Goal: Transaction & Acquisition: Purchase product/service

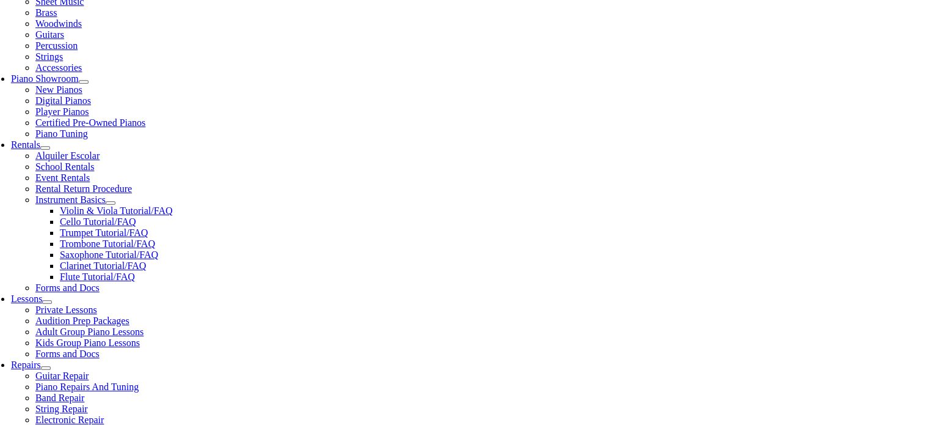
scroll to position [306, 0]
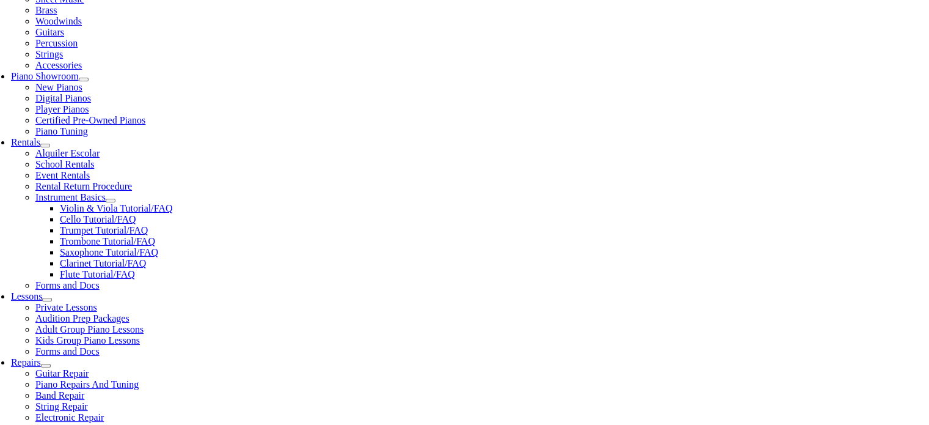
type input "uwch"
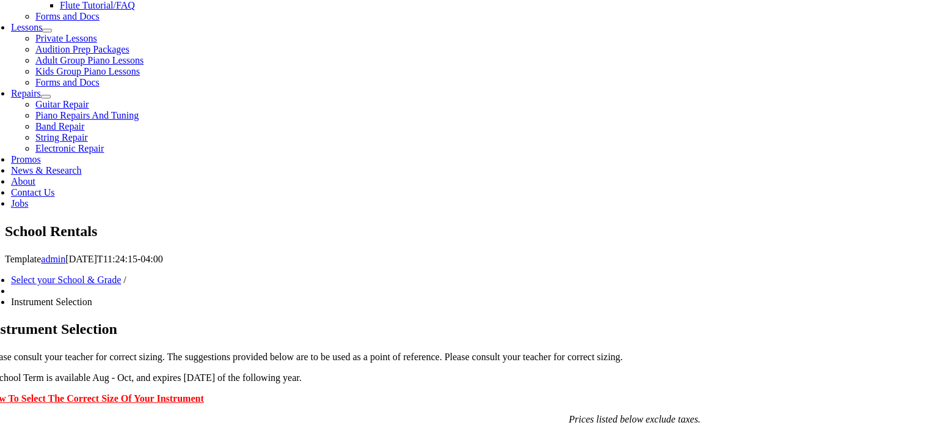
scroll to position [550, 0]
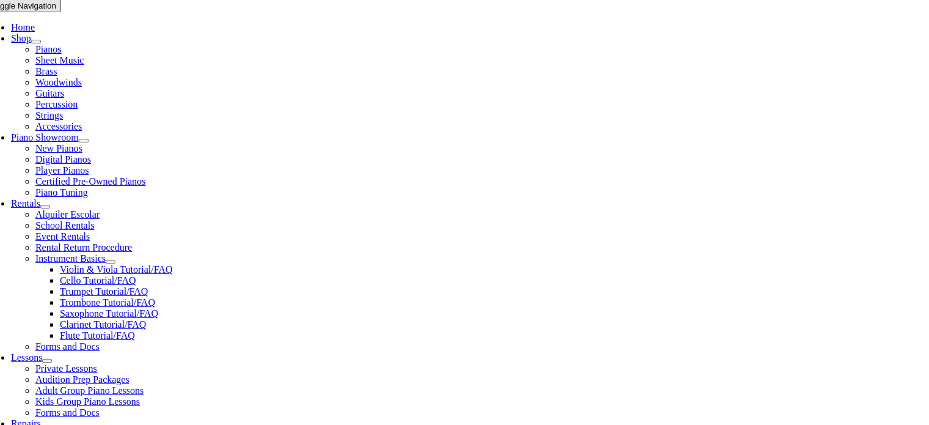
scroll to position [306, 0]
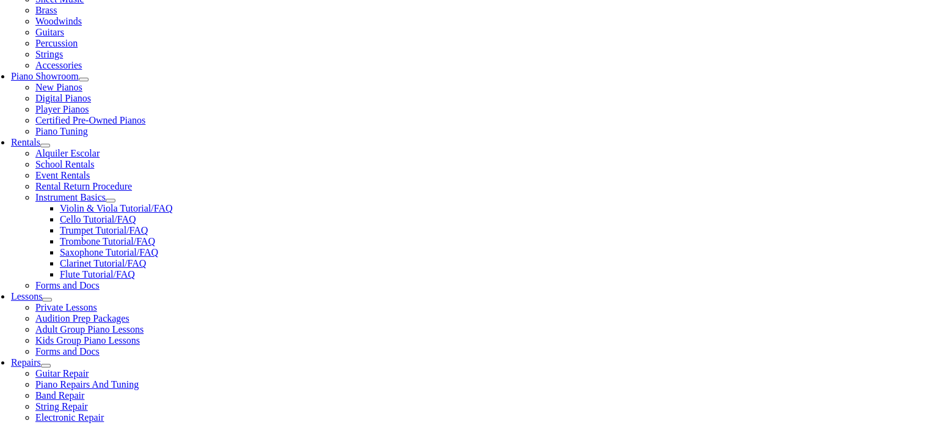
drag, startPoint x: 134, startPoint y: 178, endPoint x: 246, endPoint y: 178, distance: 112.4
copy li "Simply Strings Book 1 – Violin"
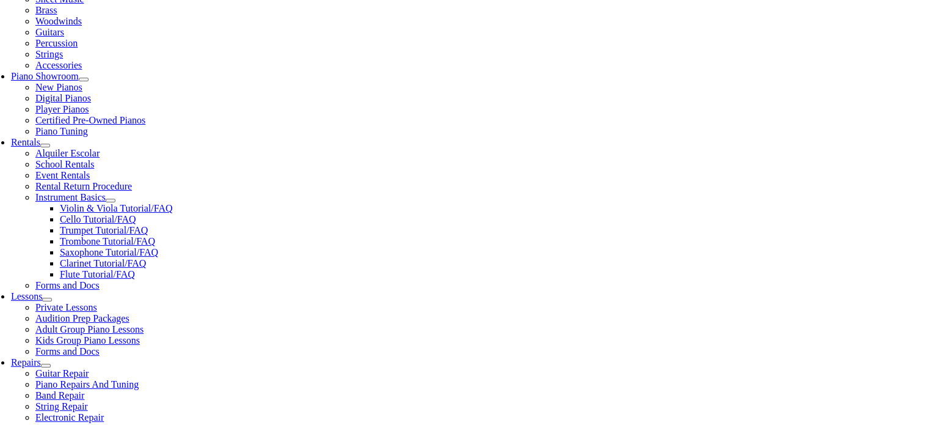
type input "1"
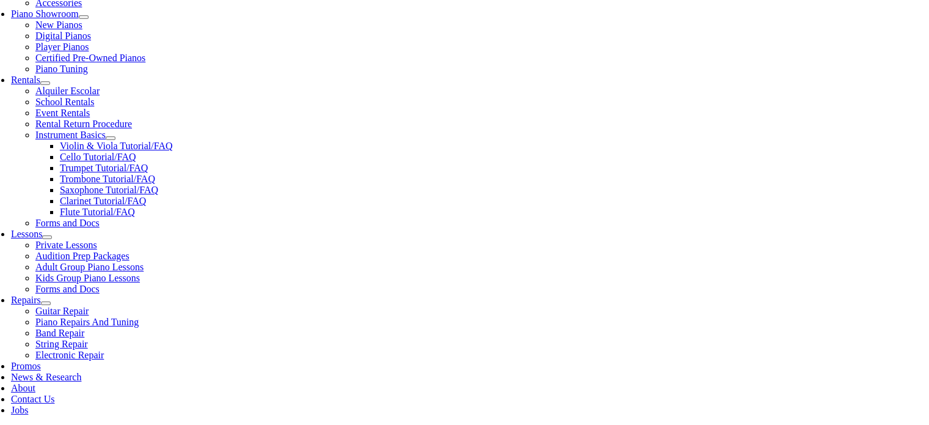
scroll to position [367, 0]
type input "Aria"
type input "Twardowski"
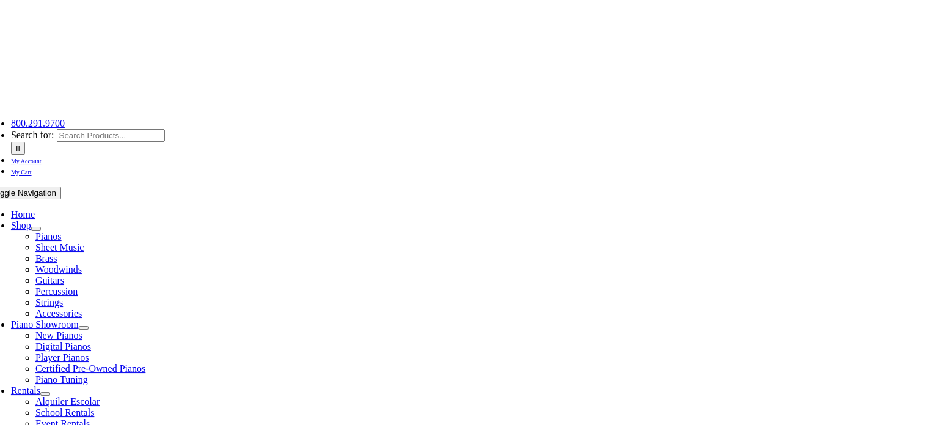
scroll to position [0, 0]
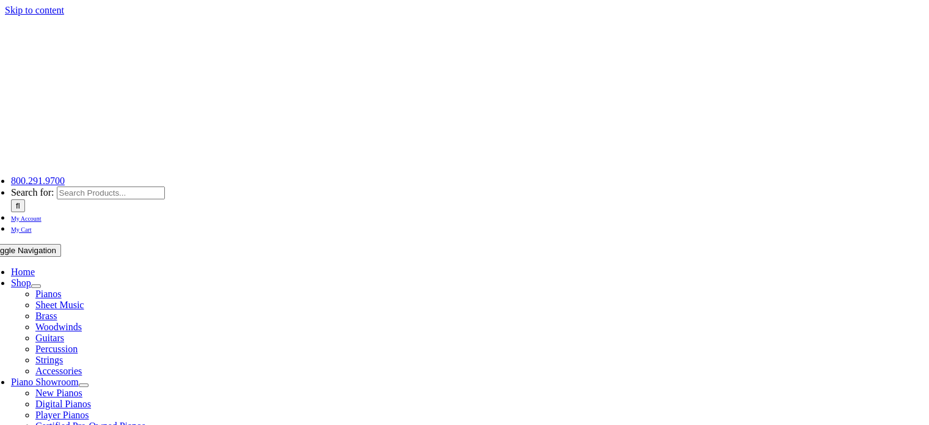
type input "Lock"
click at [42, 215] on span "My Account" at bounding box center [26, 218] width 31 height 7
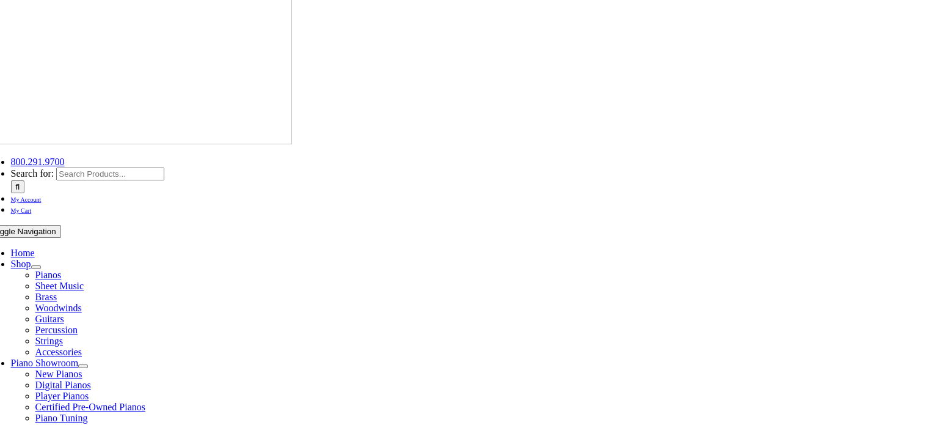
scroll to position [306, 0]
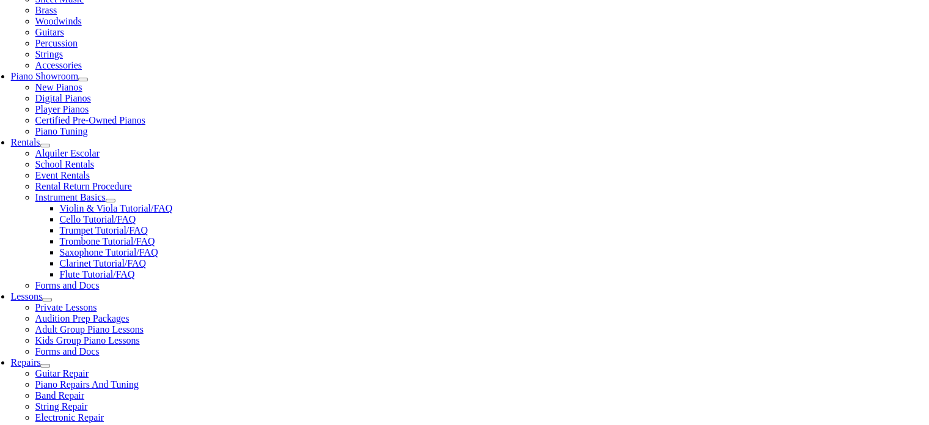
type input "uwc"
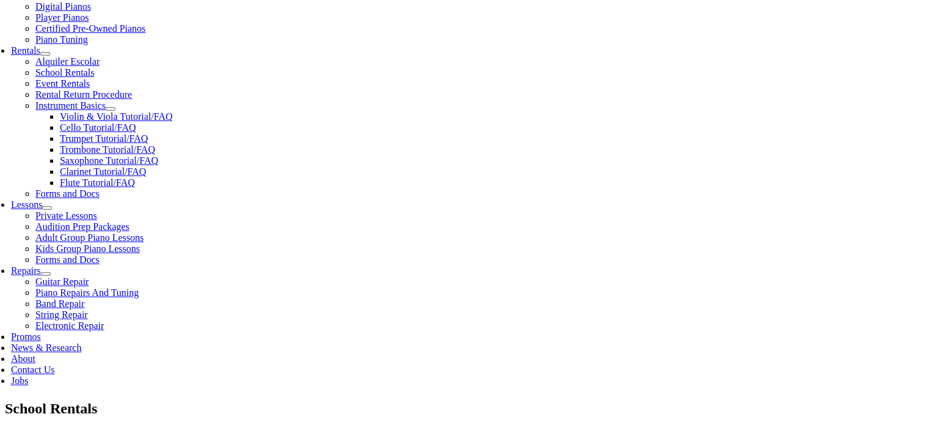
scroll to position [550, 0]
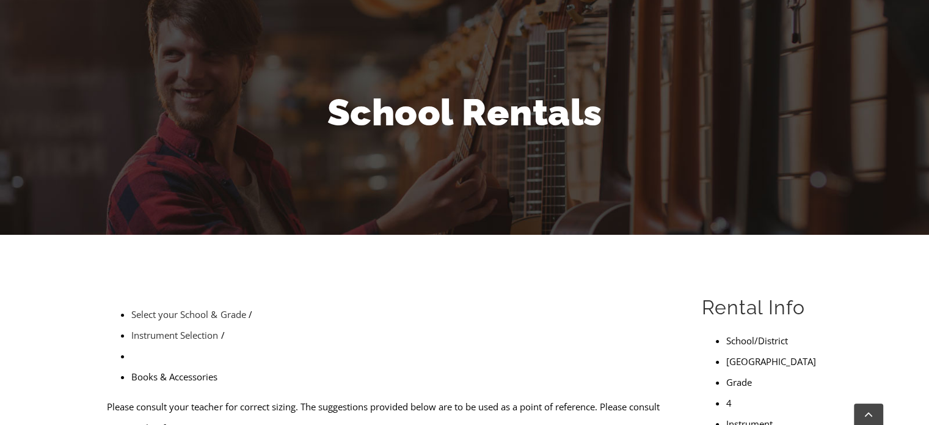
scroll to position [244, 0]
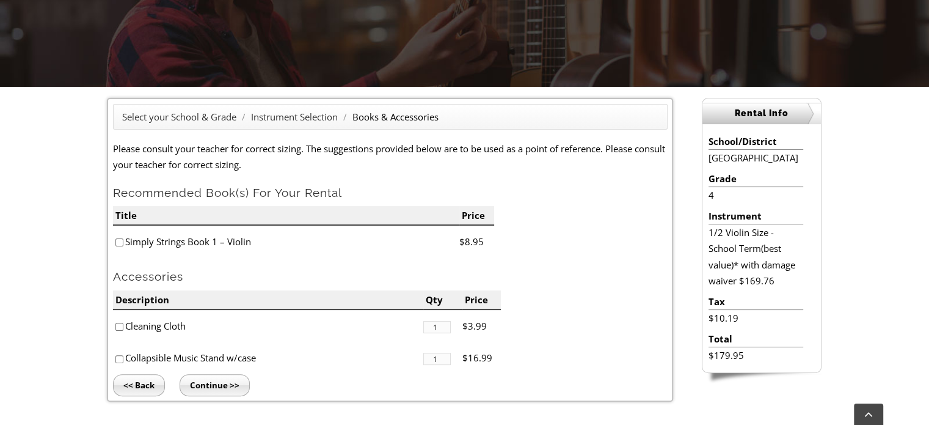
click at [205, 384] on input "Continue >>" at bounding box center [215, 385] width 70 height 22
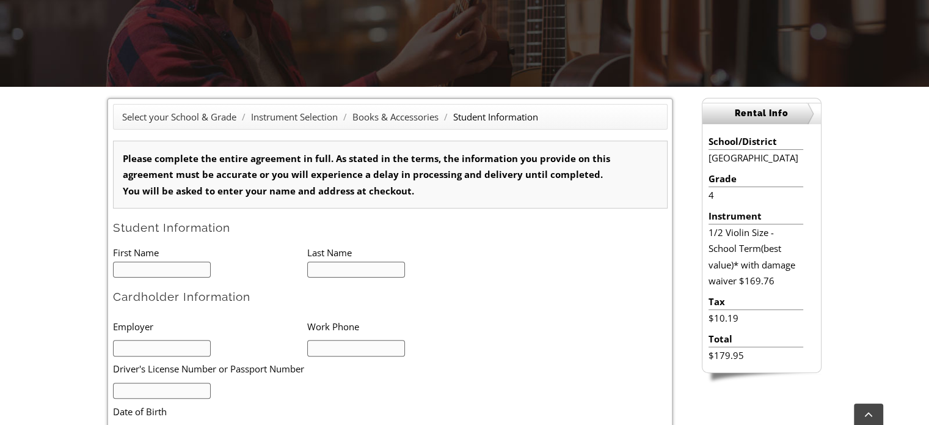
type input "1"
click at [147, 265] on input "text" at bounding box center [162, 270] width 98 height 16
type input "Aria"
type input "[PERSON_NAME]"
type input "Lockheed Martin"
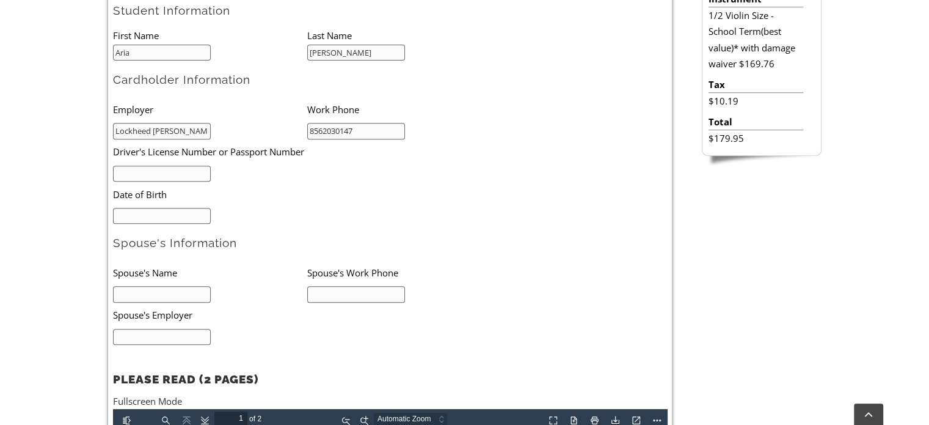
scroll to position [489, 0]
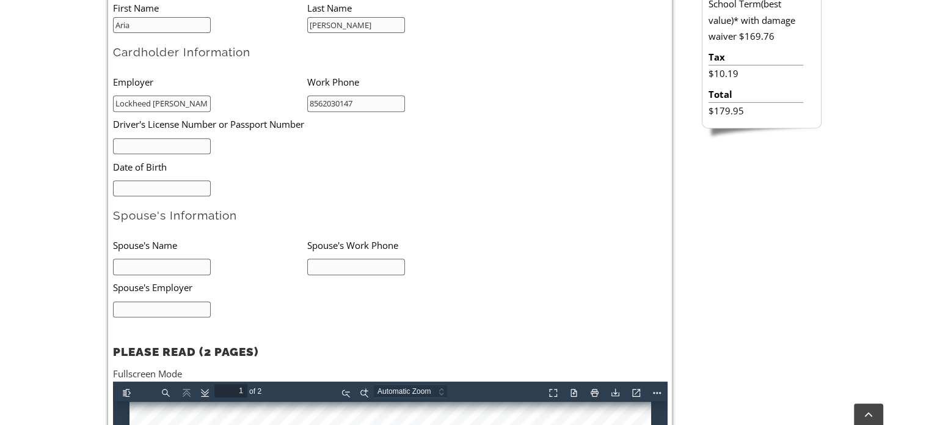
type input "8562030147"
click at [166, 310] on input "text" at bounding box center [162, 309] width 98 height 16
type input "Leidos"
click at [379, 259] on input "text" at bounding box center [356, 266] width 98 height 16
type input "8568168613"
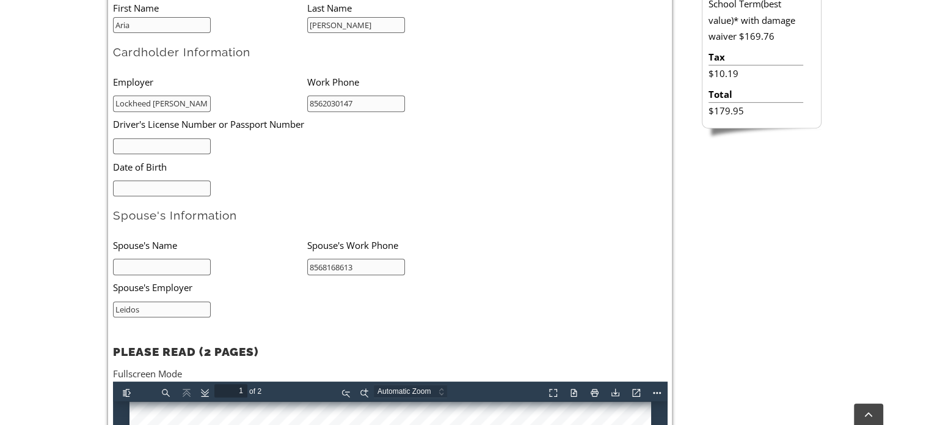
click at [134, 262] on input "text" at bounding box center [162, 266] width 98 height 16
type input "Crystalee Gorski"
click at [150, 141] on input "text" at bounding box center [162, 146] width 98 height 16
click at [150, 189] on input "mm/dd/yyyy" at bounding box center [162, 188] width 98 height 16
drag, startPoint x: 172, startPoint y: 185, endPoint x: 42, endPoint y: 173, distance: 130.1
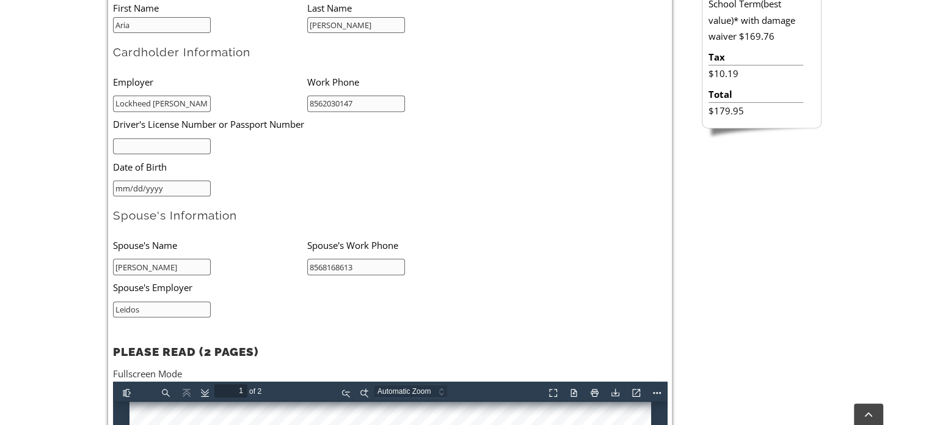
click at [42, 173] on div "Select your School & Grade / Instrument Selection / Books & Accessories / Stude…" at bounding box center [464, 252] width 929 height 821
type input "09/29/1981"
click at [178, 139] on input "text" at bounding box center [162, 146] width 98 height 16
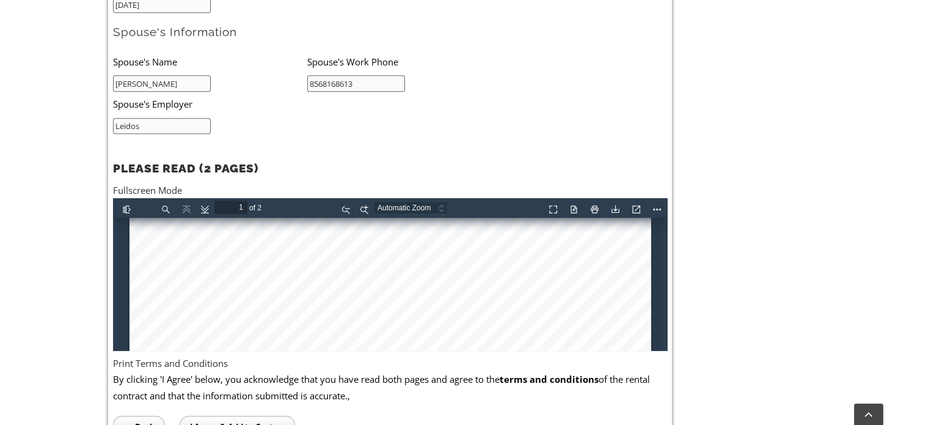
scroll to position [244, 0]
click at [167, 247] on div at bounding box center [390, 402] width 522 height 859
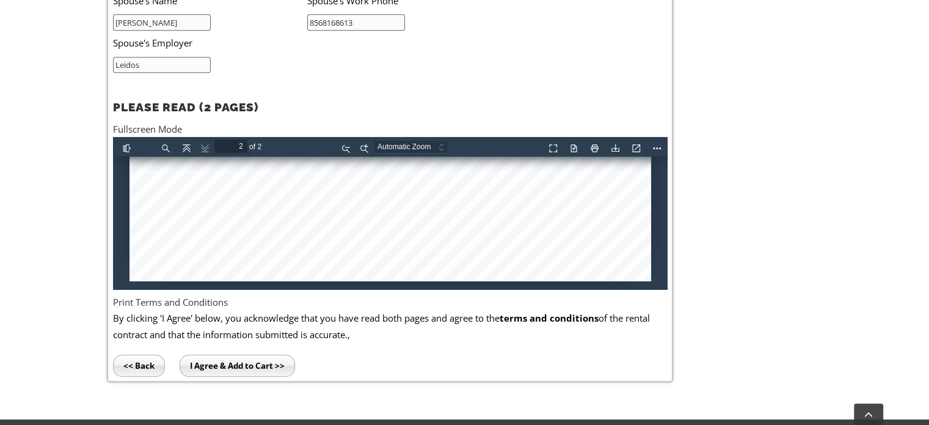
scroll to position [1115, 0]
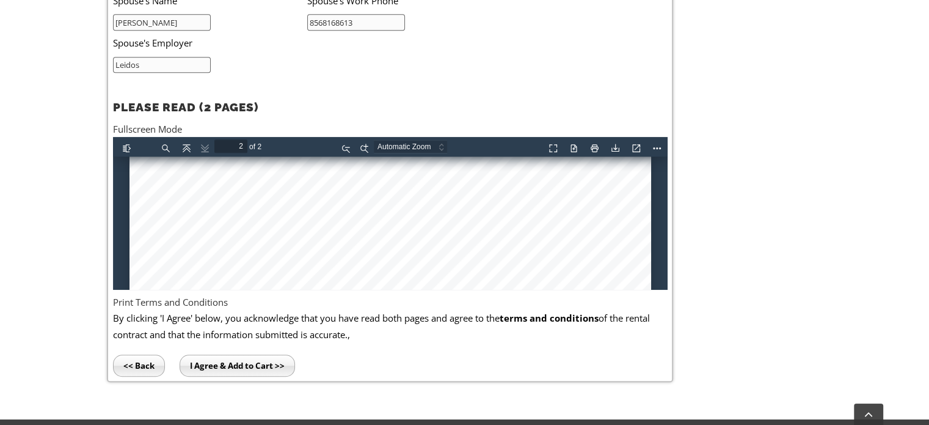
type input "1"
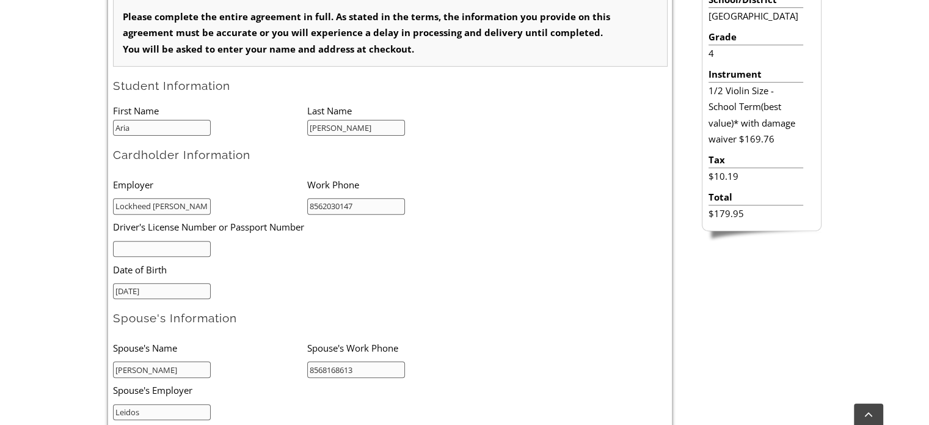
scroll to position [367, 0]
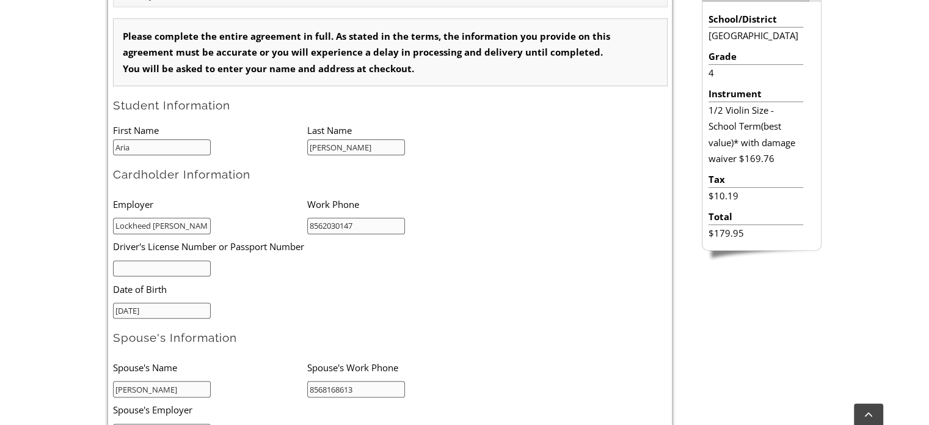
click at [144, 264] on input "text" at bounding box center [162, 268] width 98 height 16
type input "31395664"
click at [455, 290] on li "Date of Birth" at bounding box center [288, 288] width 350 height 25
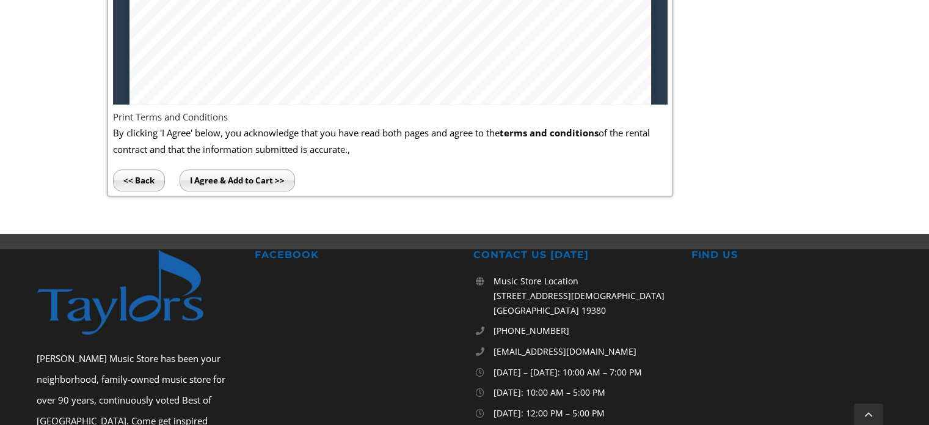
scroll to position [917, 0]
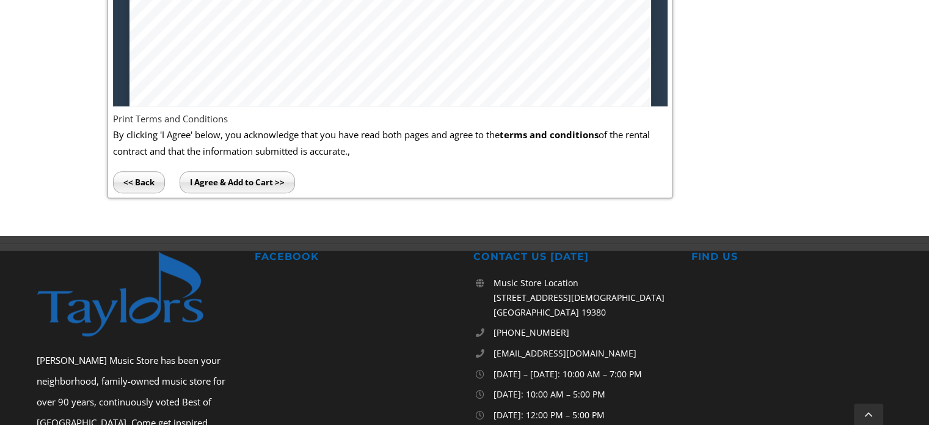
click at [219, 183] on input "I Agree & Add to Cart >>" at bounding box center [237, 182] width 115 height 22
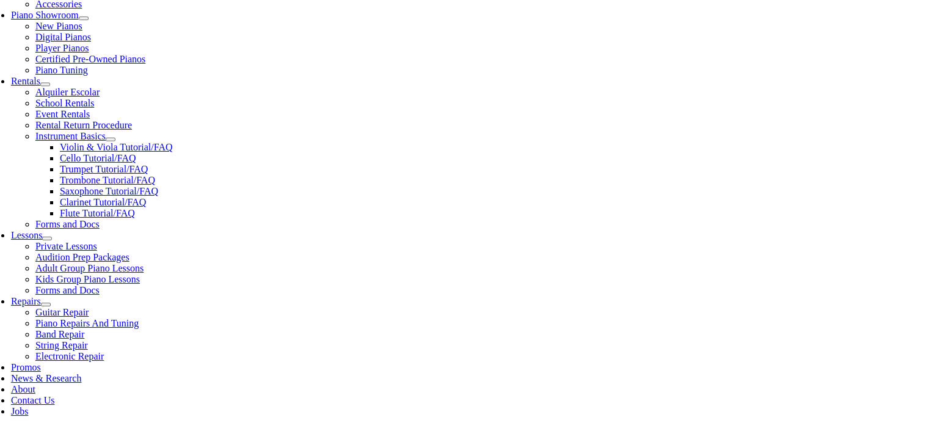
scroll to position [428, 0]
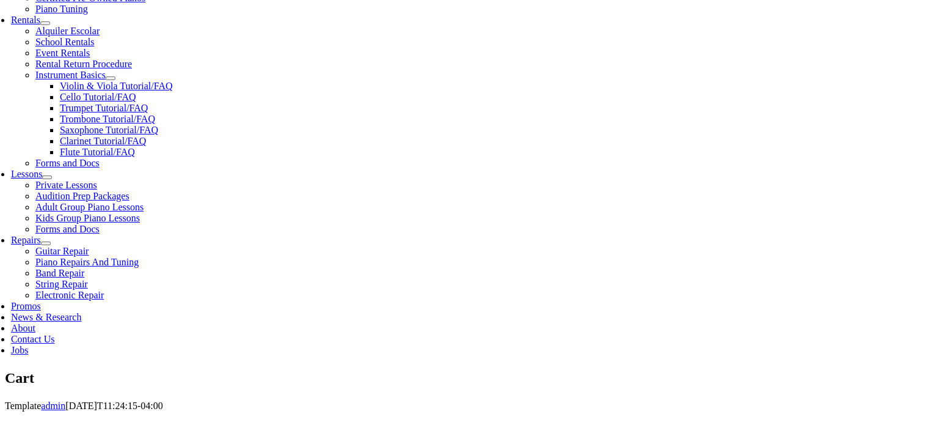
select select "PA"
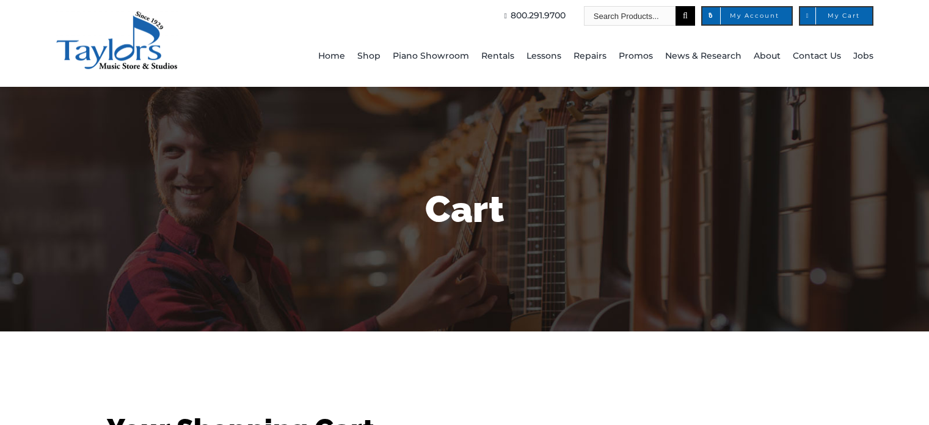
select select "PA"
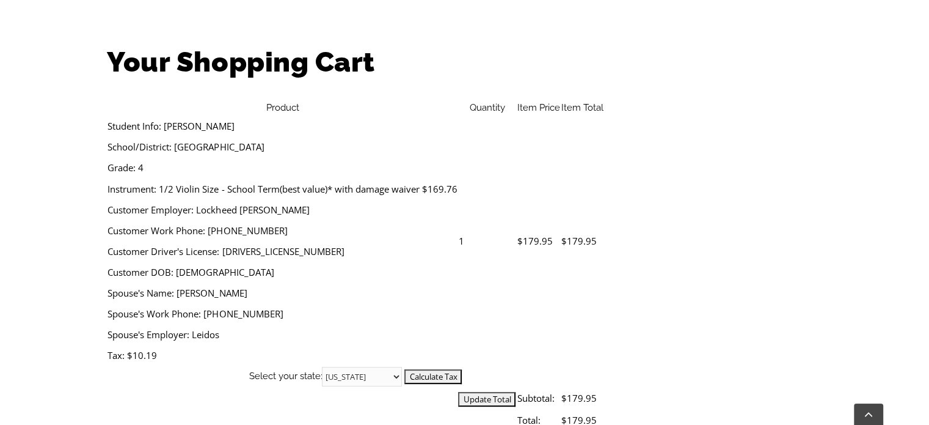
scroll to position [428, 0]
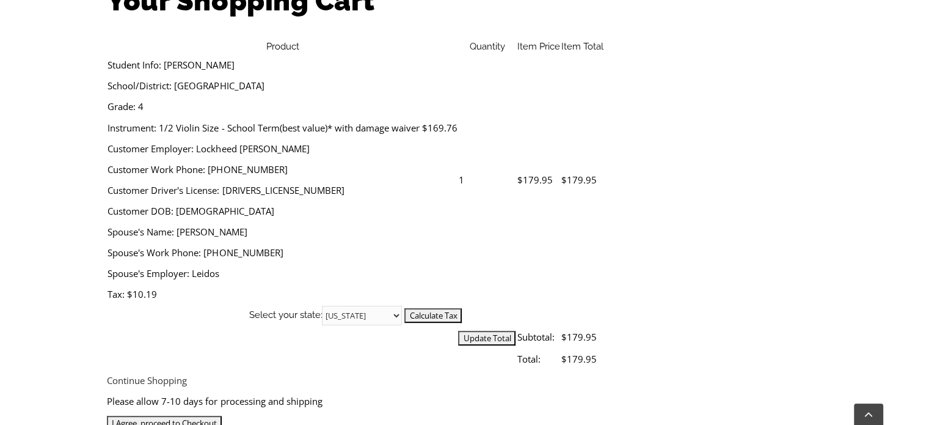
click at [516, 331] on input "Update Total" at bounding box center [486, 338] width 57 height 15
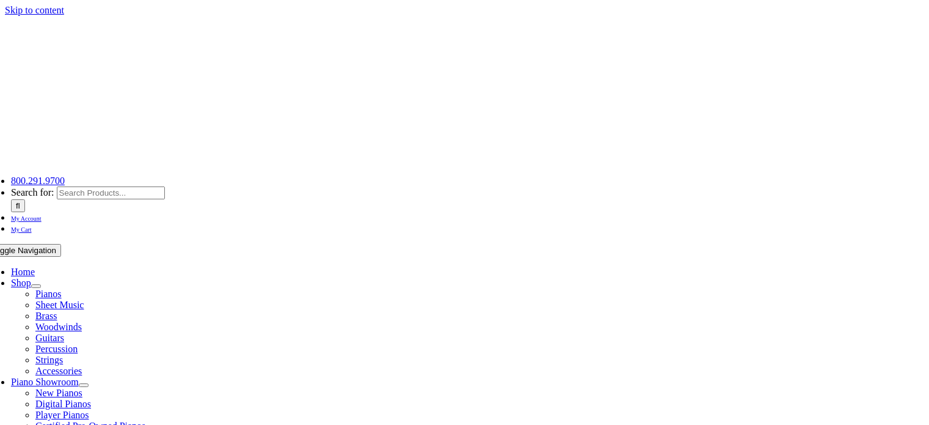
select select "PA"
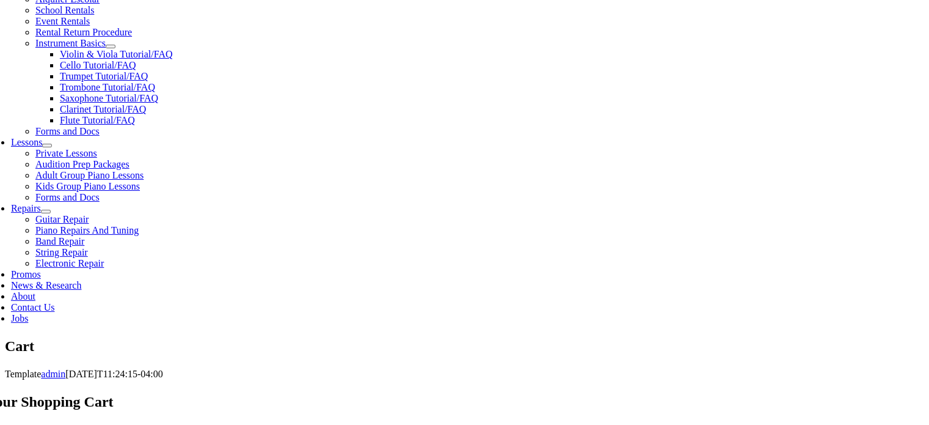
scroll to position [489, 0]
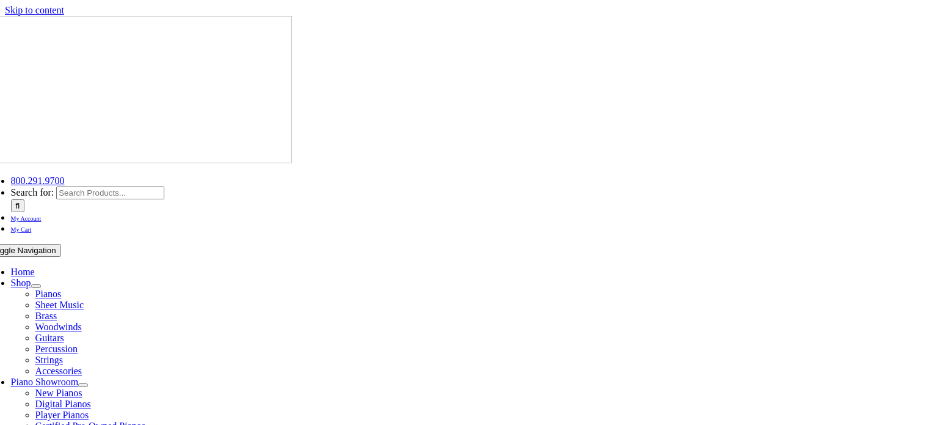
select select
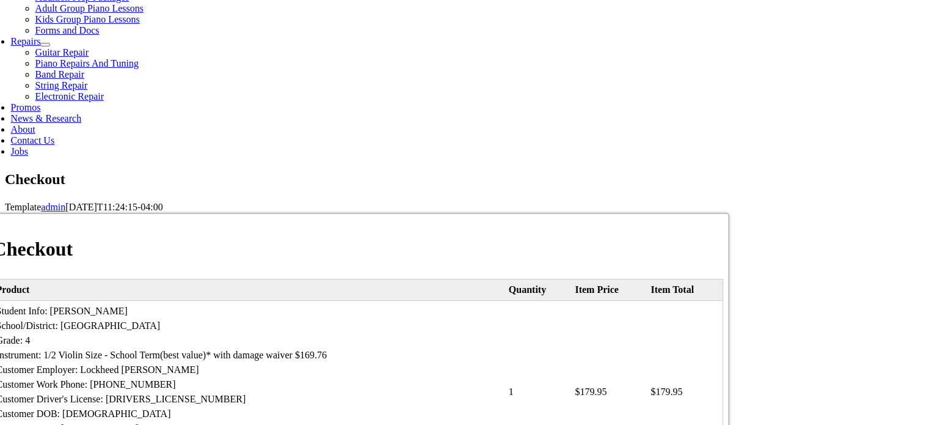
scroll to position [550, 0]
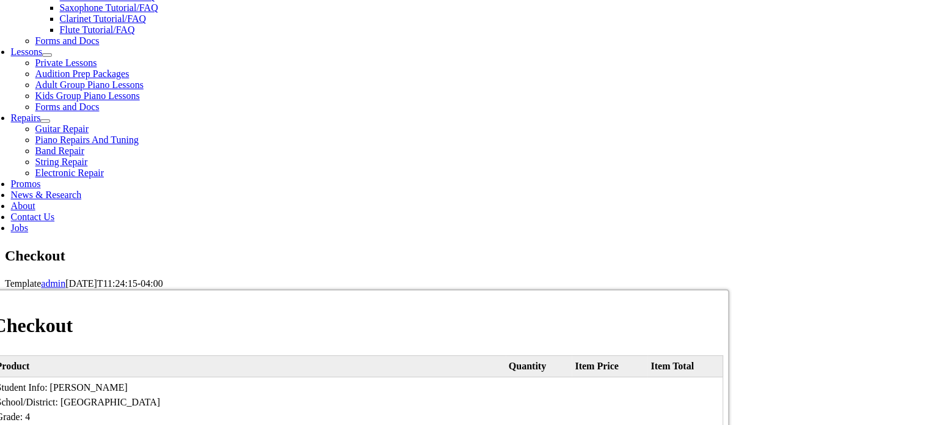
type input "[PERSON_NAME]"
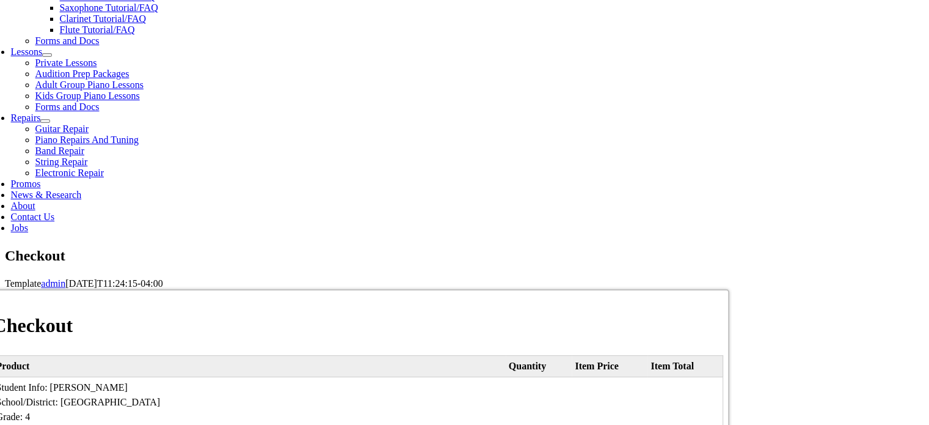
type input "[PERSON_NAME]"
type input "[STREET_ADDRESS]"
type input "Downingtown"
select select "PA"
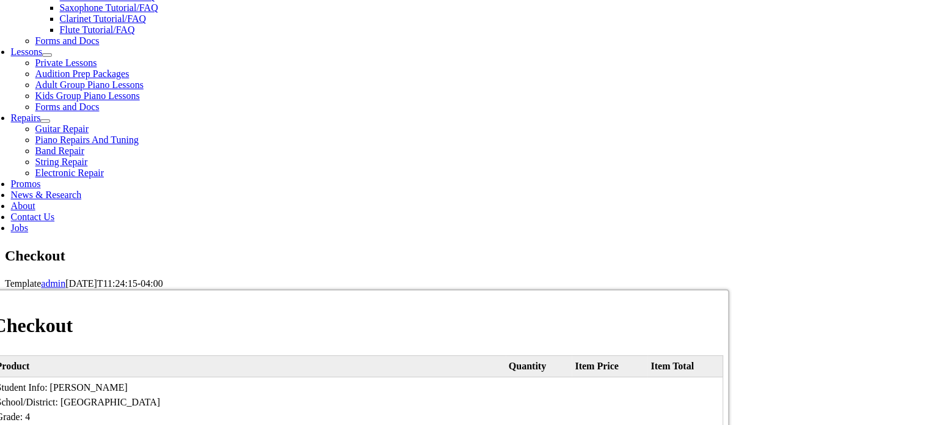
type input "19335"
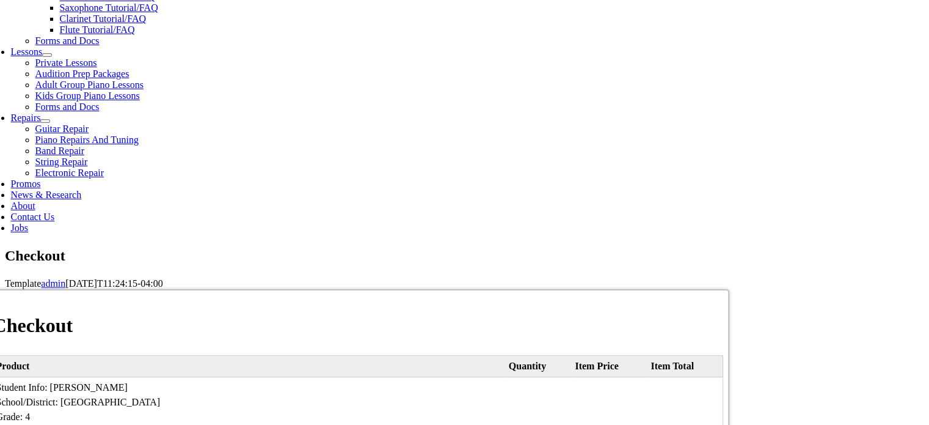
select select "discover"
type input "[CREDIT_CARD_NUMBER]"
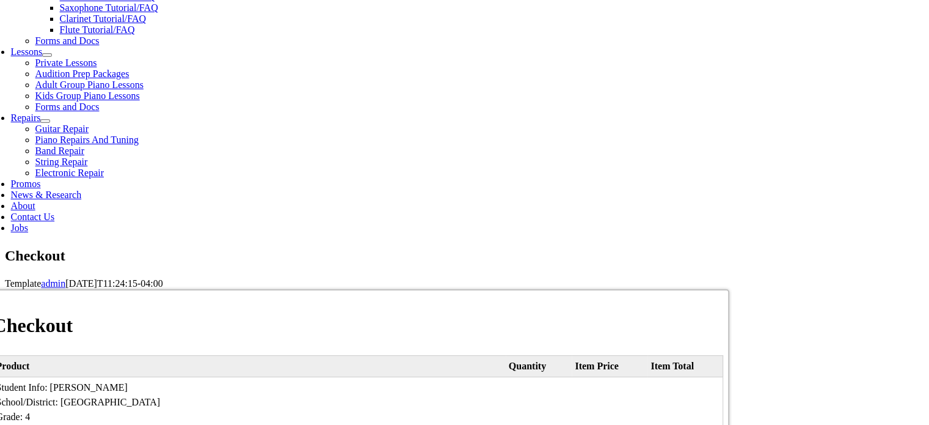
select select "04"
select select "2030"
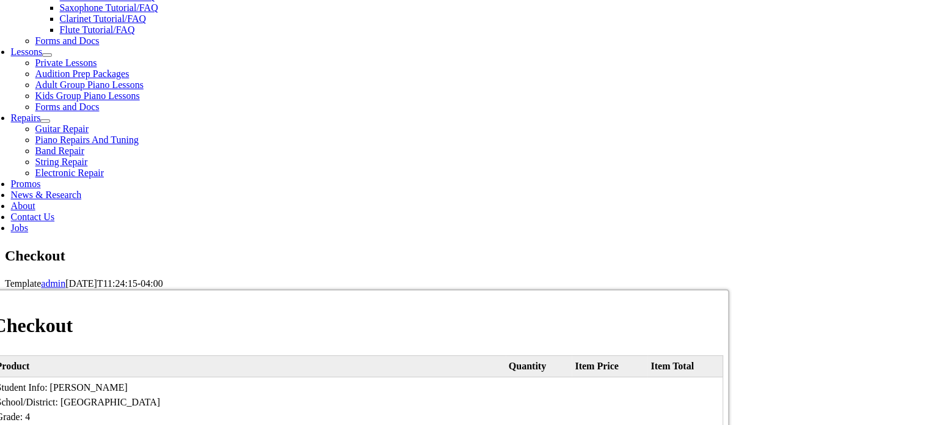
type input "815"
type input "8568168613"
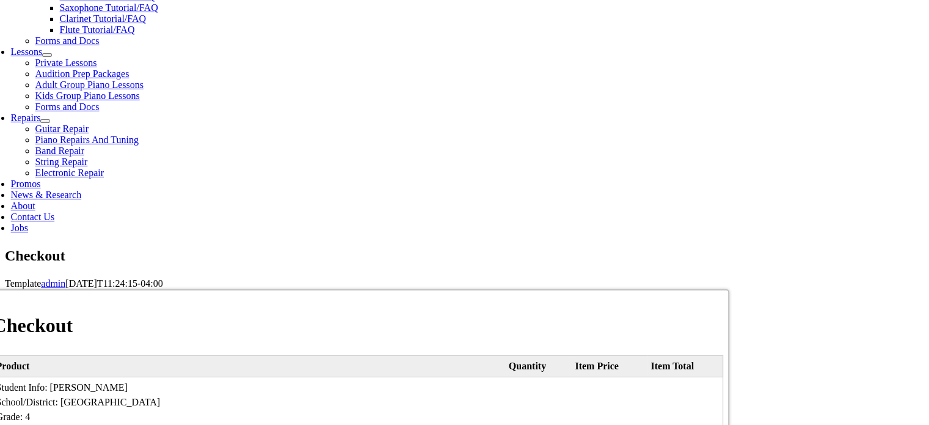
type input "[EMAIL_ADDRESS][DOMAIN_NAME]"
